Goal: Information Seeking & Learning: Stay updated

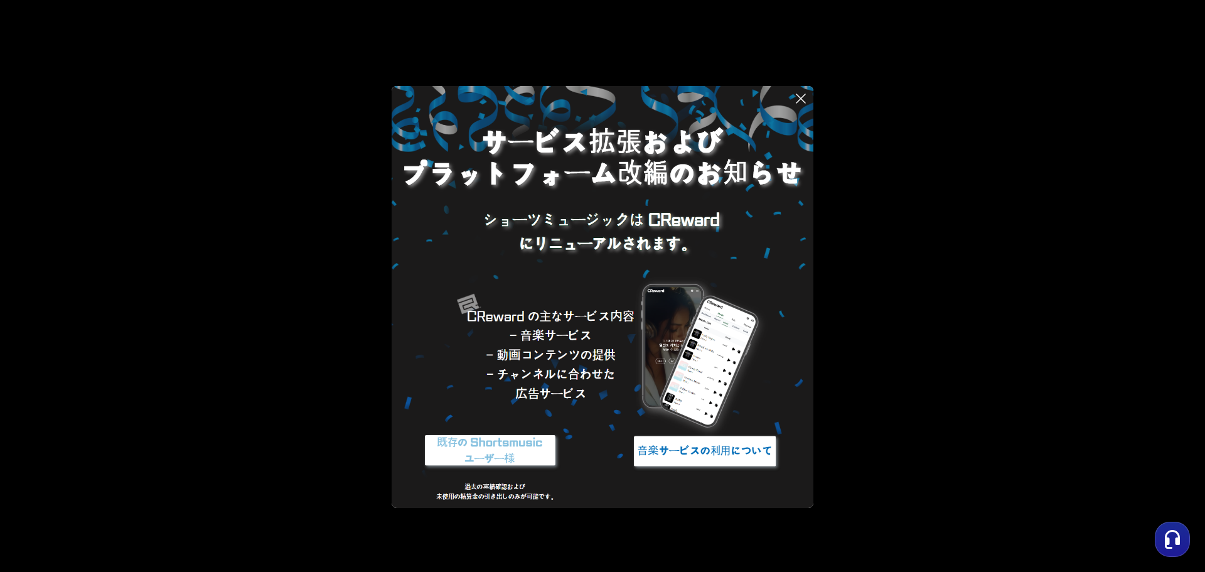
click at [519, 449] on img at bounding box center [490, 451] width 157 height 47
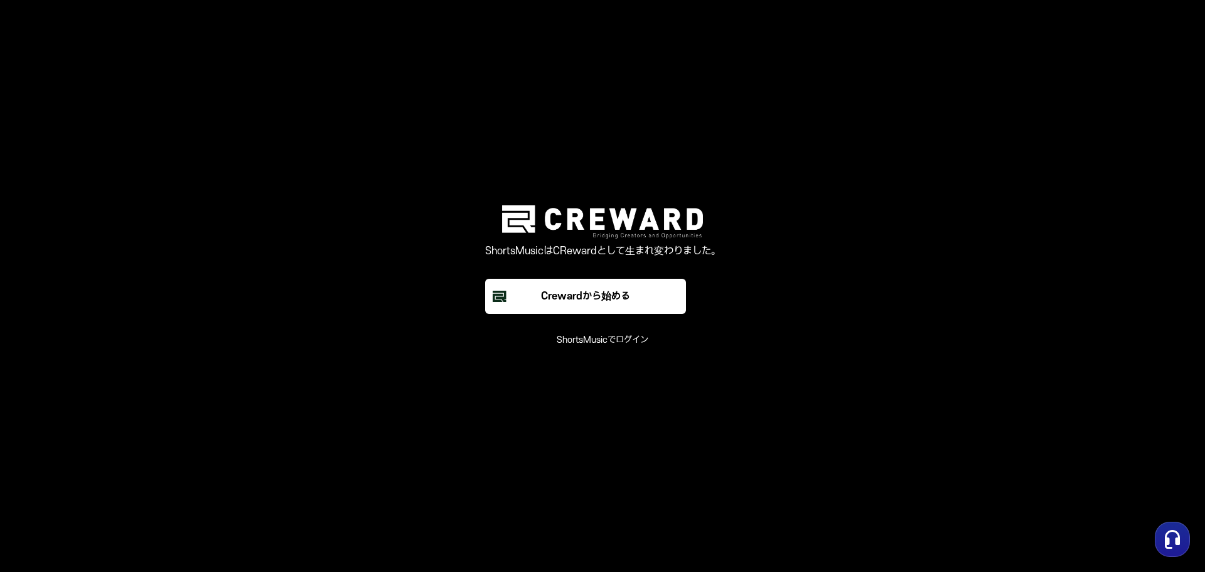
click at [636, 342] on font "ShortsMusicでログイン" at bounding box center [603, 340] width 92 height 11
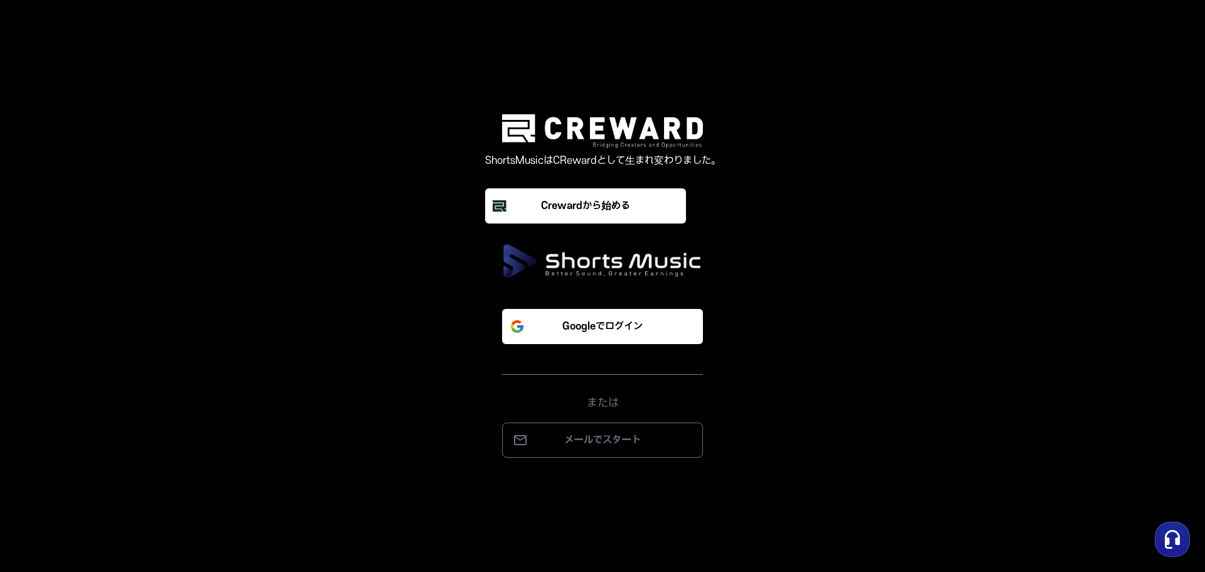
click at [637, 333] on p "Googleでログイン" at bounding box center [602, 326] width 80 height 15
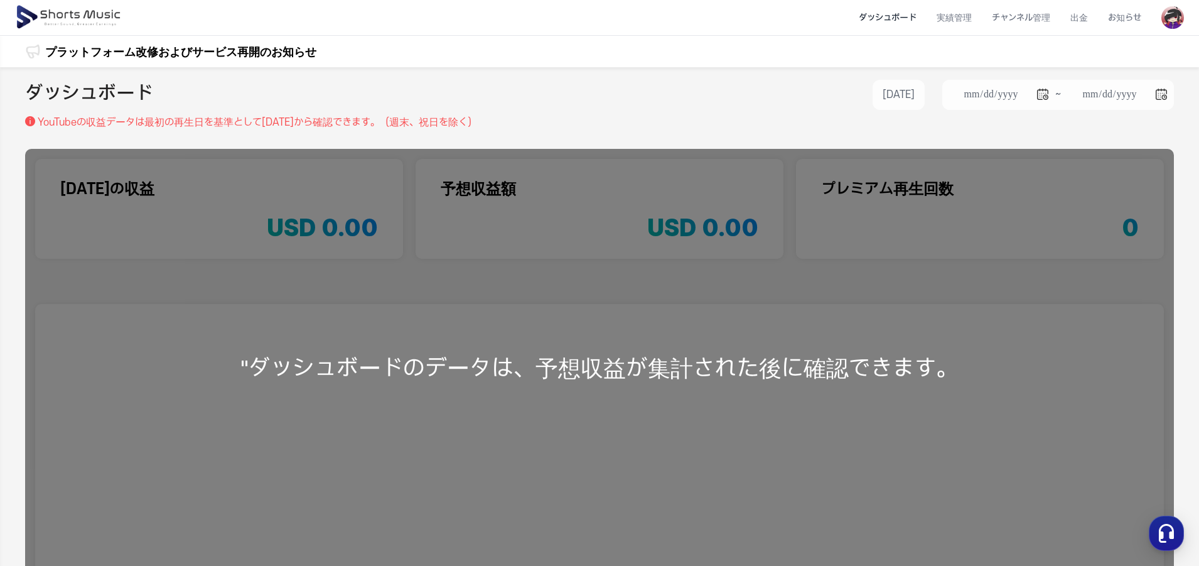
click at [414, 101] on div "**********" at bounding box center [599, 97] width 1149 height 35
click at [1023, 22] on li "チャンネル管理" at bounding box center [1021, 17] width 78 height 33
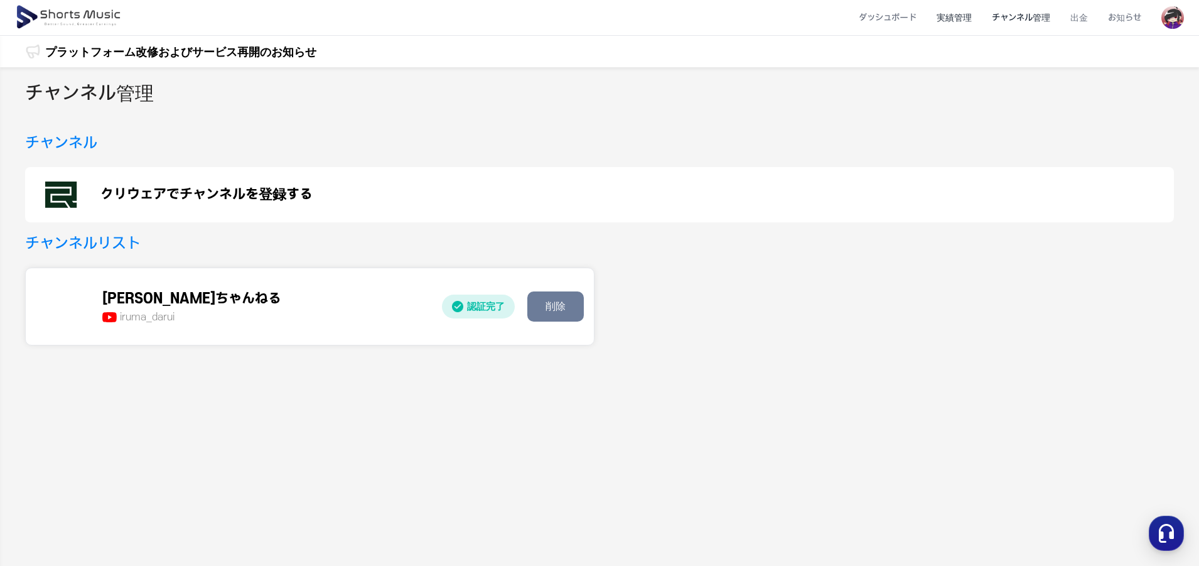
click at [947, 19] on li "実績管理" at bounding box center [954, 17] width 55 height 33
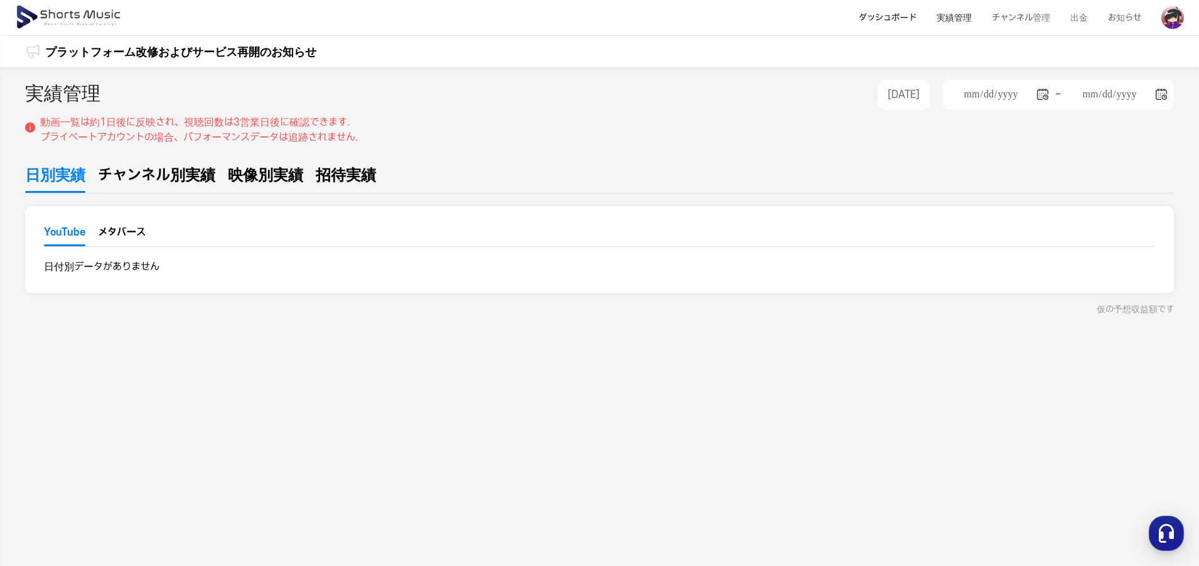
click at [873, 23] on li "ダッシュボード" at bounding box center [888, 17] width 78 height 33
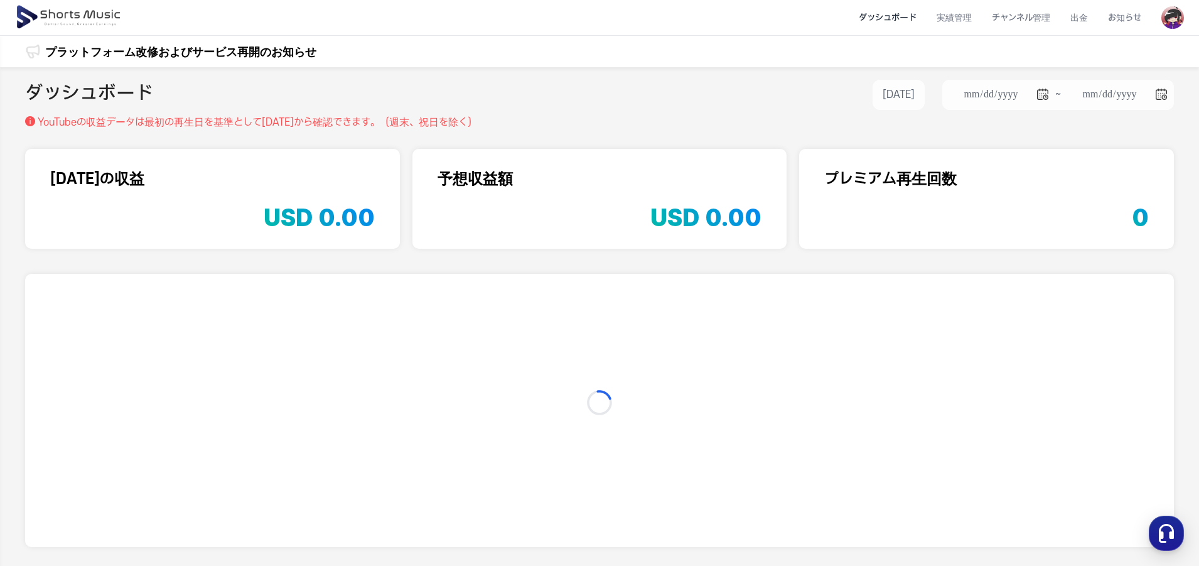
click at [107, 11] on img at bounding box center [69, 17] width 109 height 35
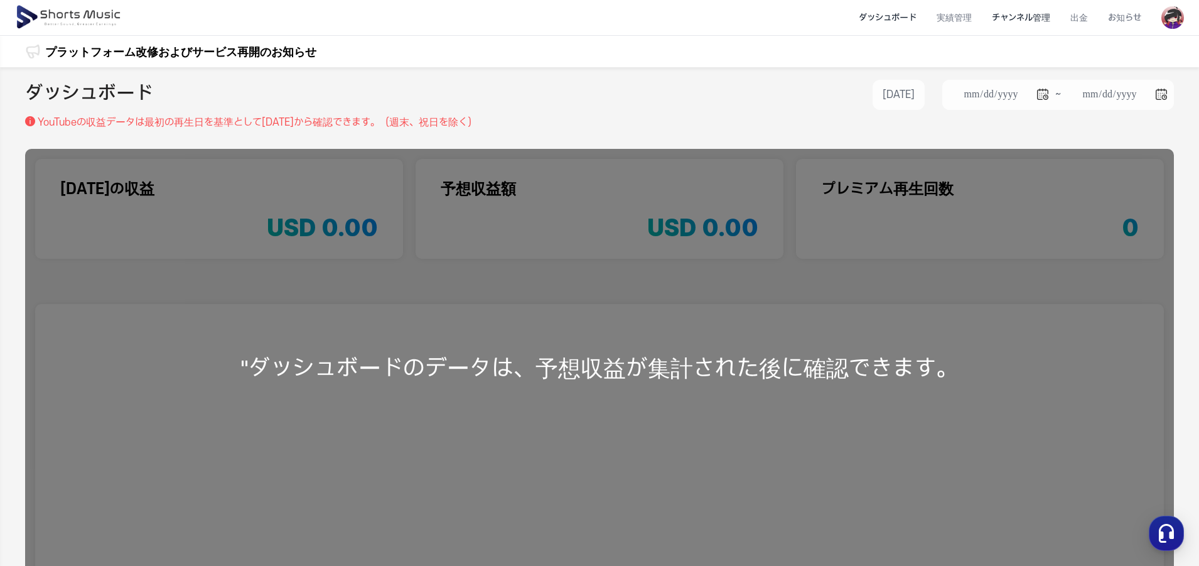
click at [1035, 19] on li "チャンネル管理" at bounding box center [1021, 17] width 78 height 33
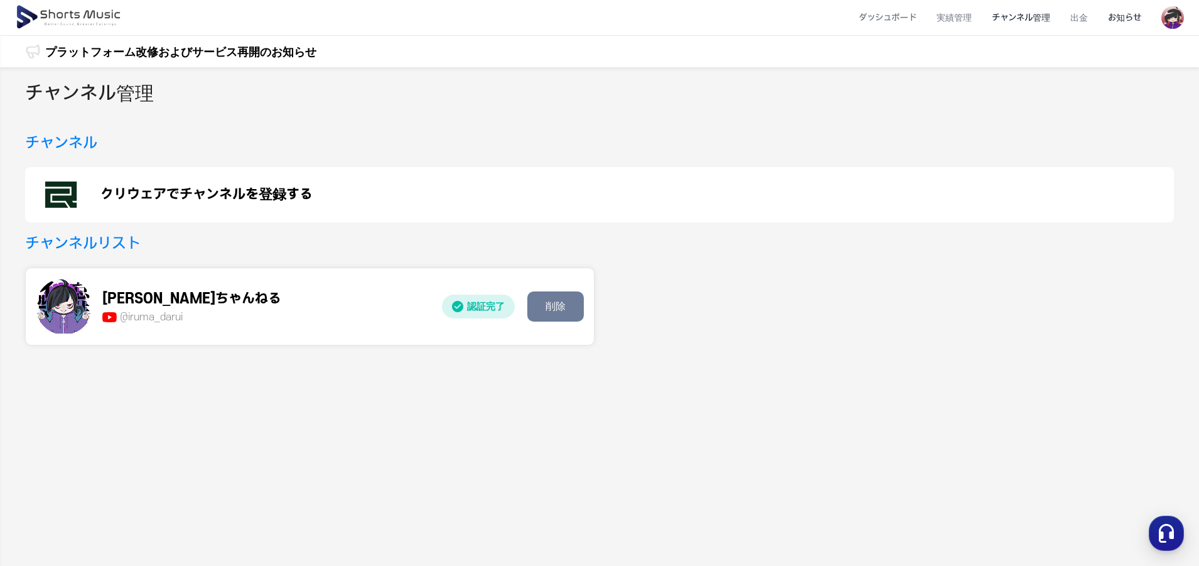
click at [1138, 13] on li "お知らせ" at bounding box center [1124, 17] width 53 height 33
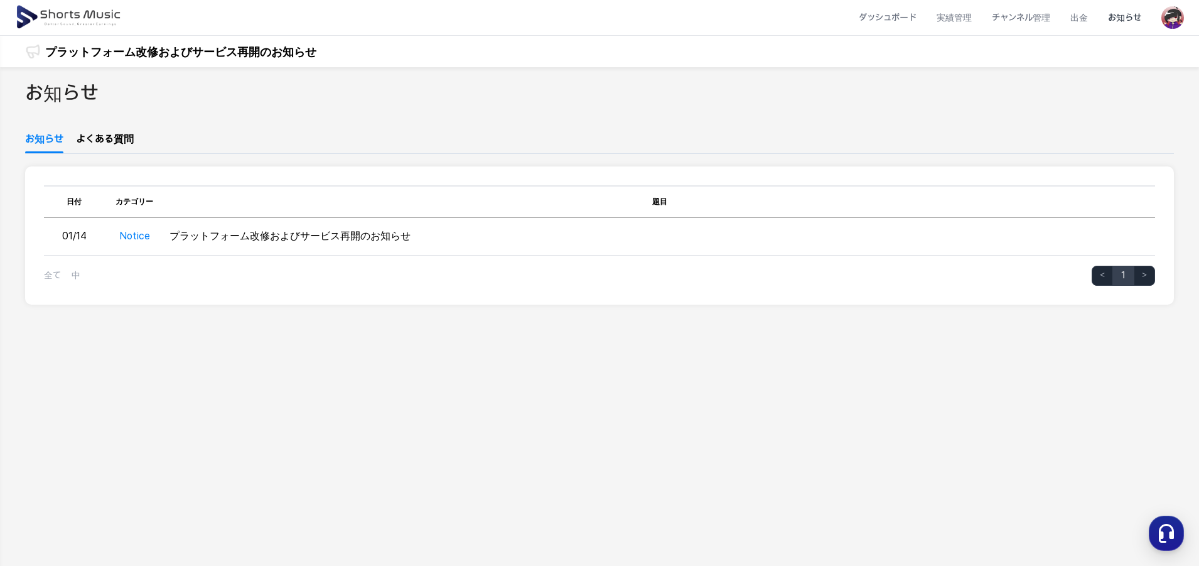
click at [90, 20] on img at bounding box center [69, 17] width 109 height 35
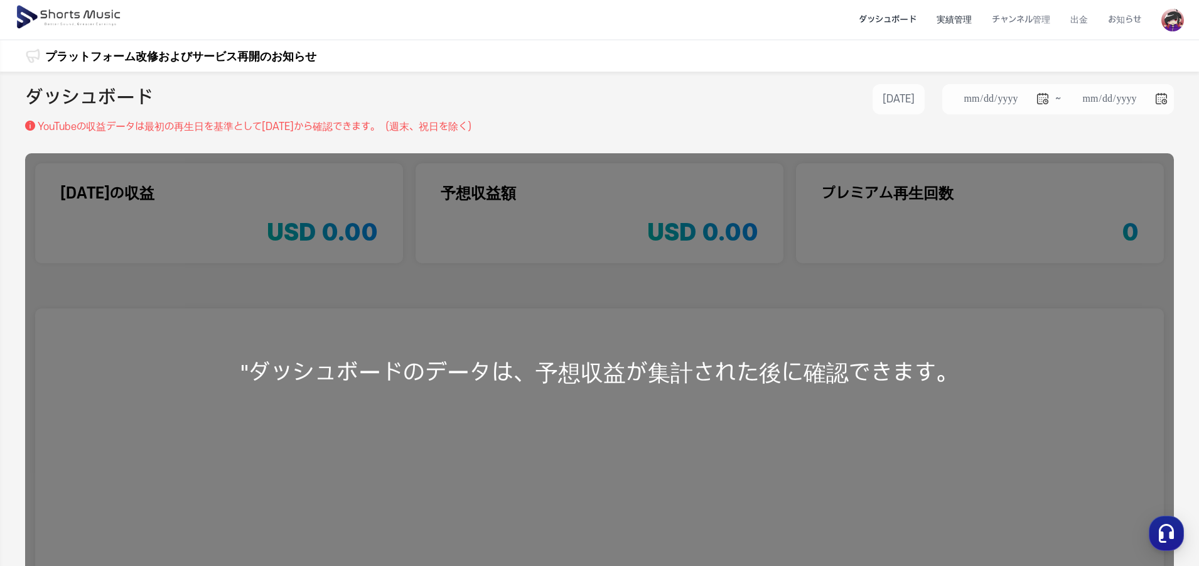
click at [950, 23] on li "実績管理" at bounding box center [954, 19] width 55 height 33
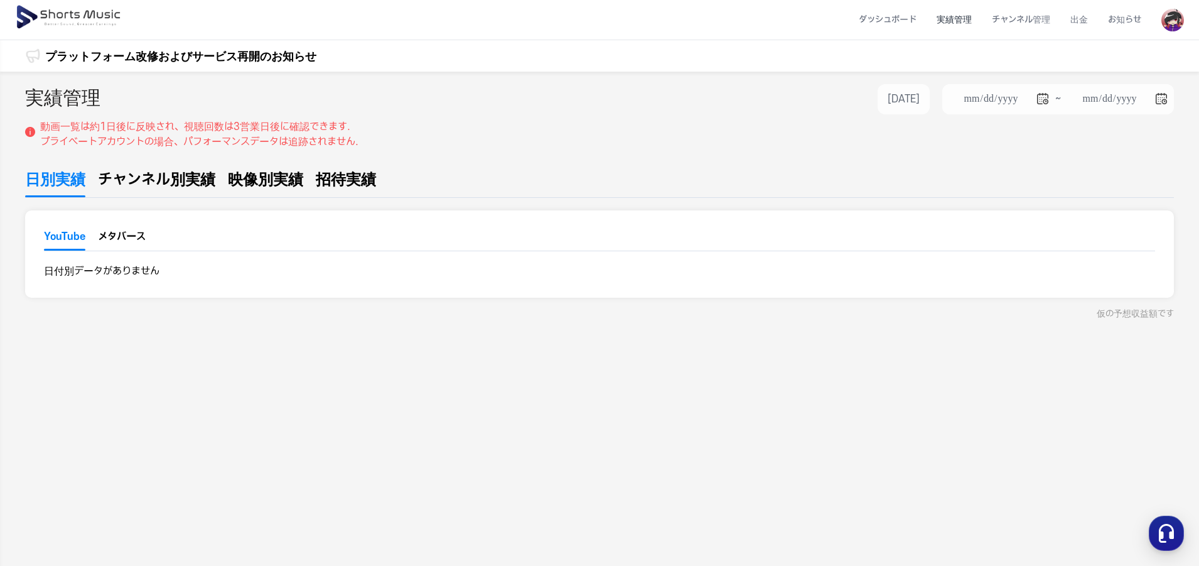
click at [1176, 23] on img at bounding box center [1172, 20] width 23 height 23
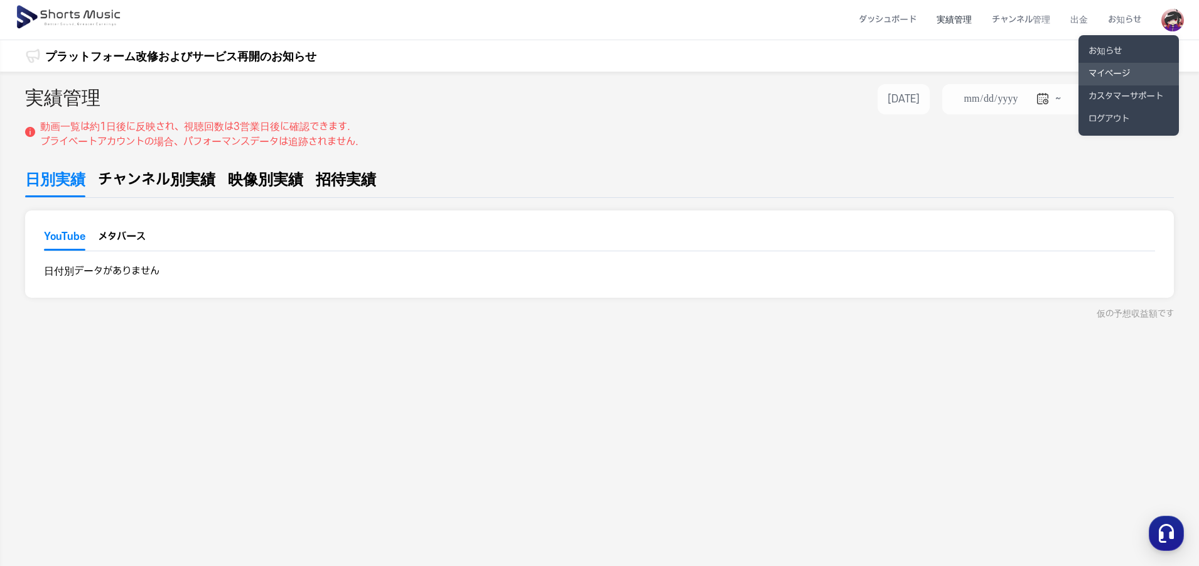
click at [1126, 75] on link "マイページ" at bounding box center [1129, 74] width 100 height 23
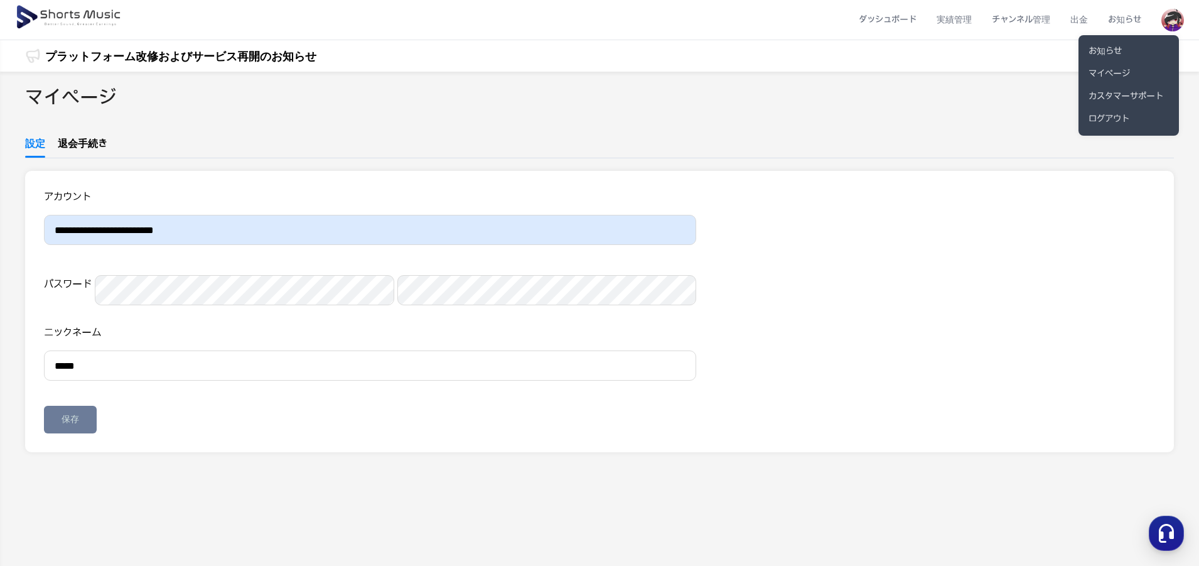
click at [89, 16] on button at bounding box center [599, 283] width 1199 height 566
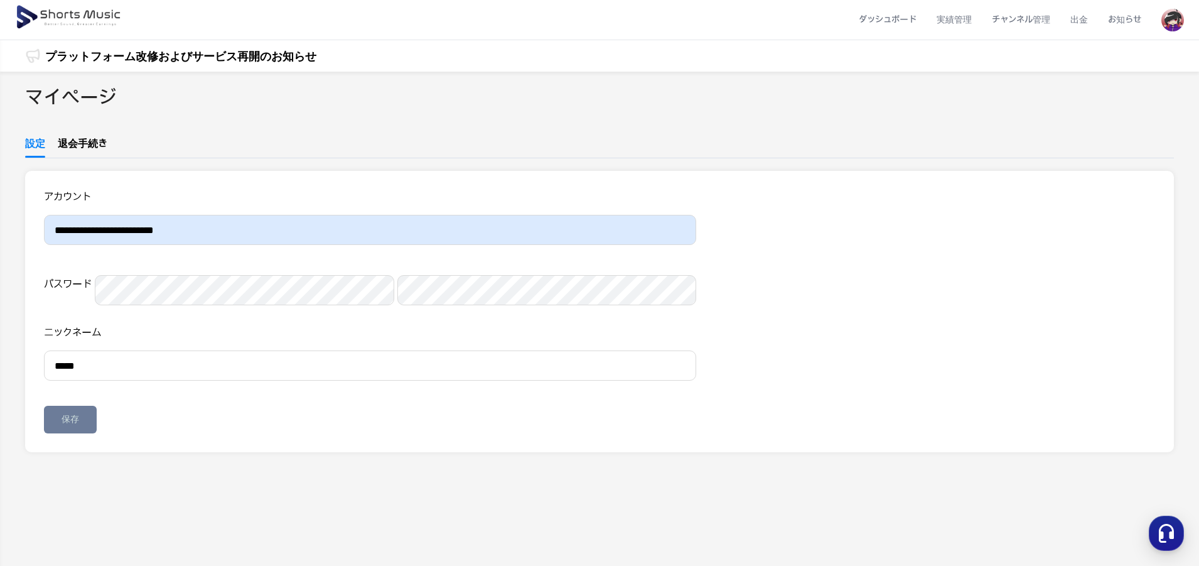
click at [126, 65] on div "プラットフォーム改修およびサービス再開のお知らせ" at bounding box center [180, 55] width 271 height 31
click at [130, 57] on link "プラットフォーム改修およびサービス再開のお知らせ" at bounding box center [180, 56] width 271 height 17
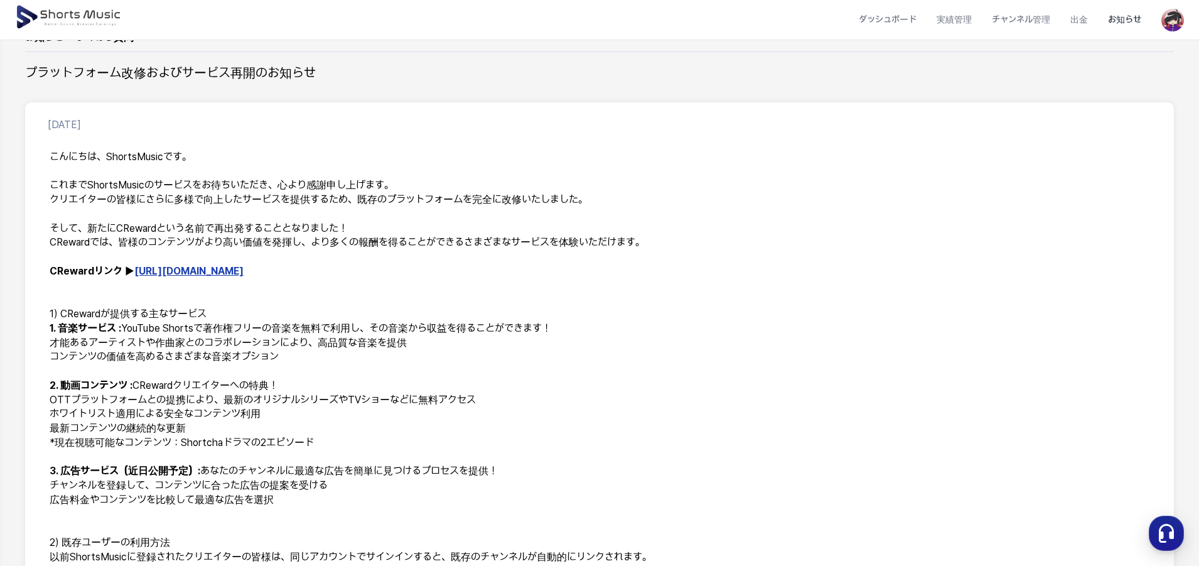
scroll to position [126, 0]
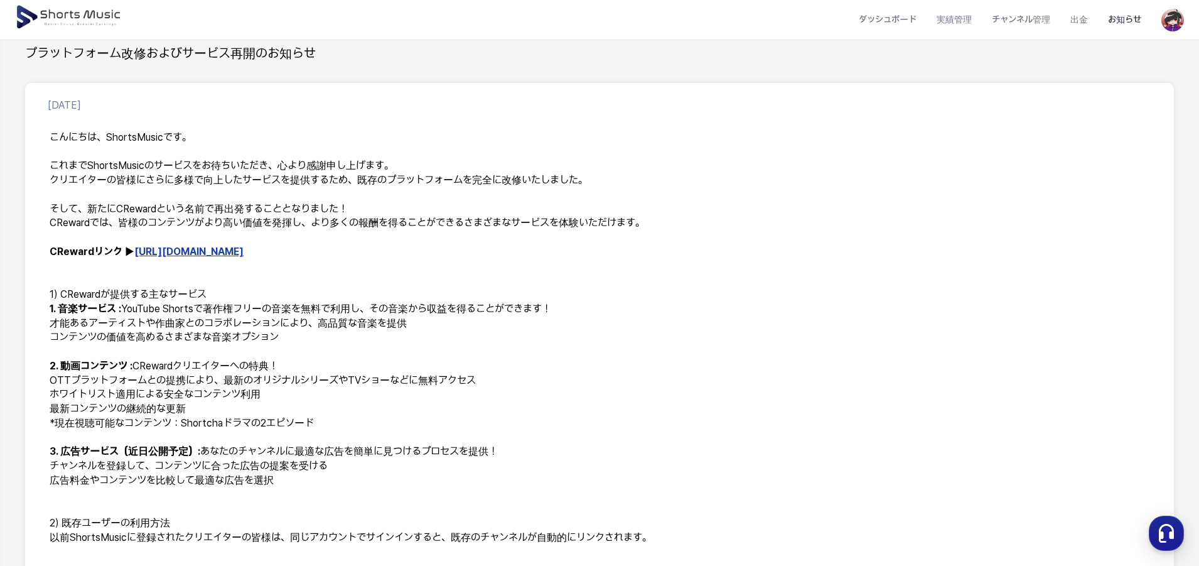
click at [172, 250] on link "[URL][DOMAIN_NAME]" at bounding box center [188, 251] width 109 height 12
